Goal: Information Seeking & Learning: Learn about a topic

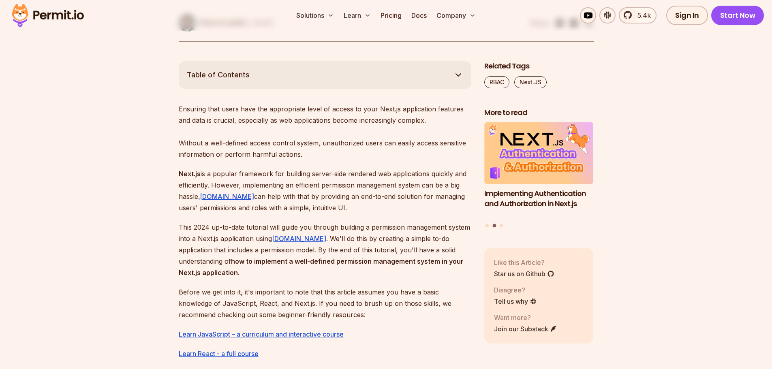
scroll to position [418, 0]
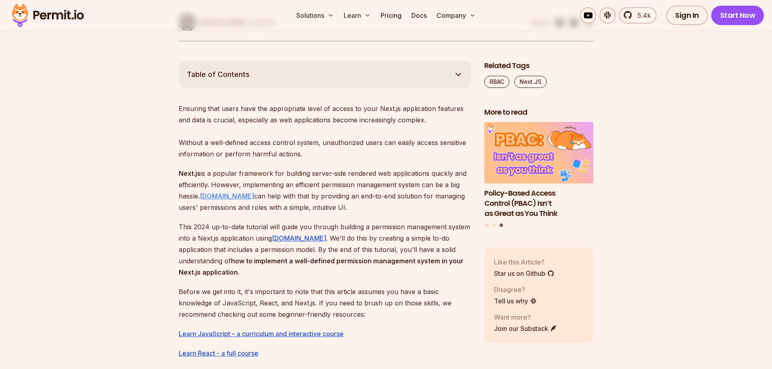
click at [213, 198] on link "[DOMAIN_NAME]" at bounding box center [227, 196] width 54 height 8
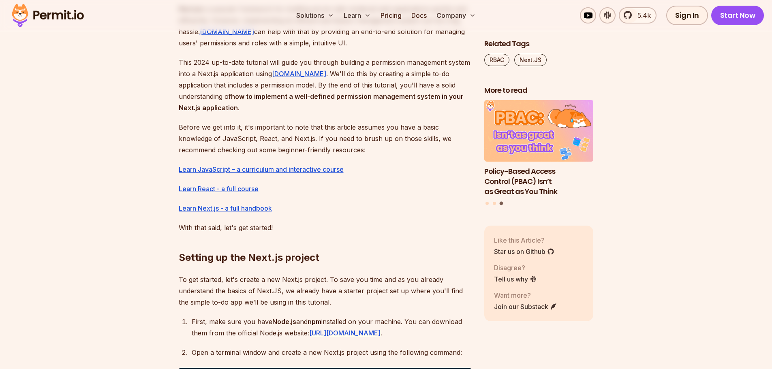
scroll to position [584, 0]
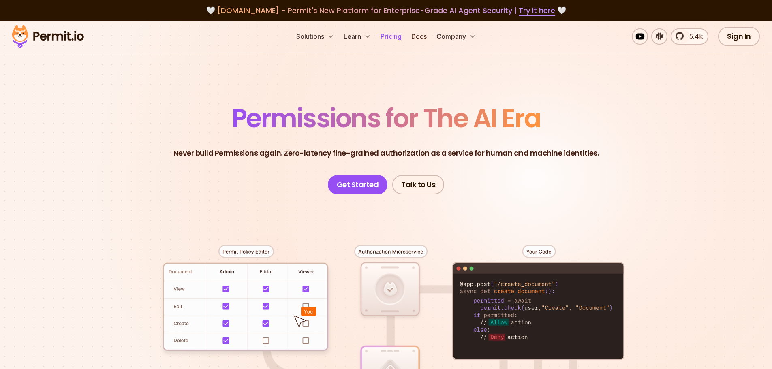
click at [396, 36] on link "Pricing" at bounding box center [391, 36] width 28 height 16
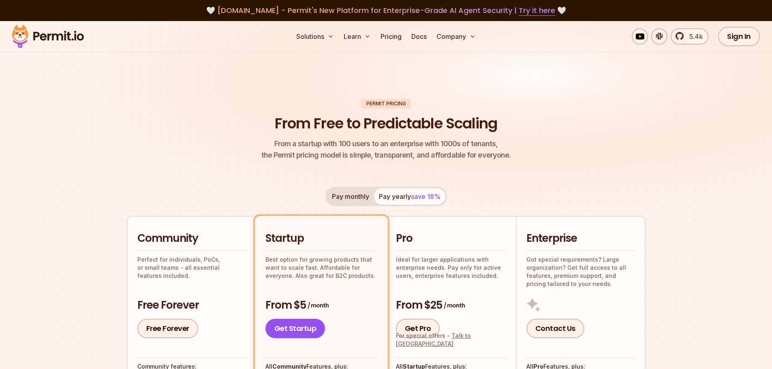
click at [67, 41] on img at bounding box center [47, 37] width 79 height 28
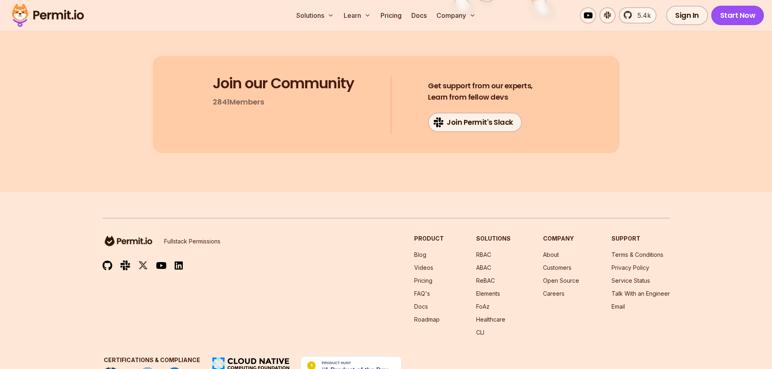
scroll to position [4338, 0]
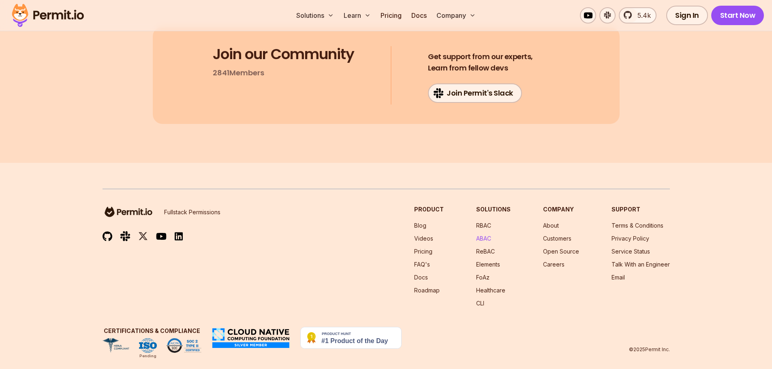
click at [490, 235] on link "ABAC" at bounding box center [483, 238] width 15 height 7
